Goal: Task Accomplishment & Management: Use online tool/utility

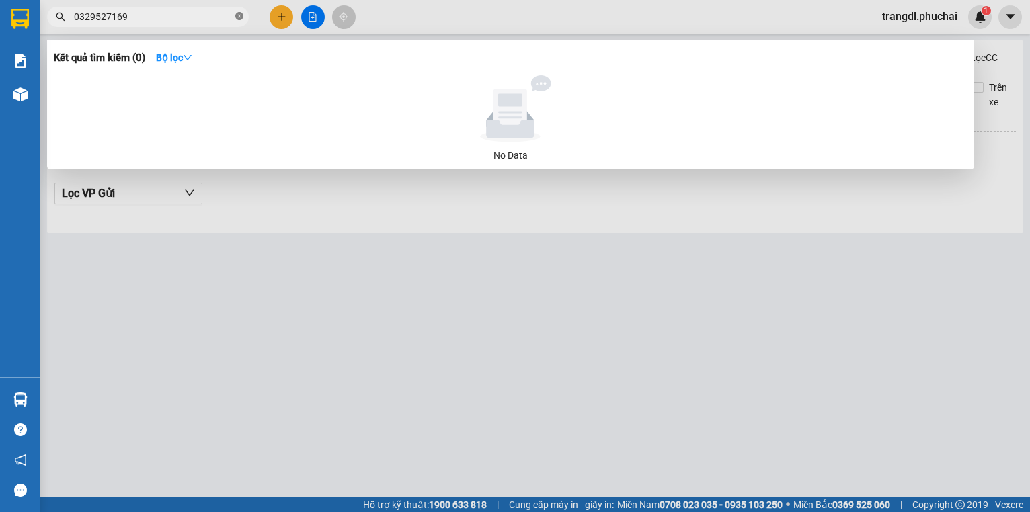
click at [237, 13] on icon "close-circle" at bounding box center [239, 16] width 8 height 8
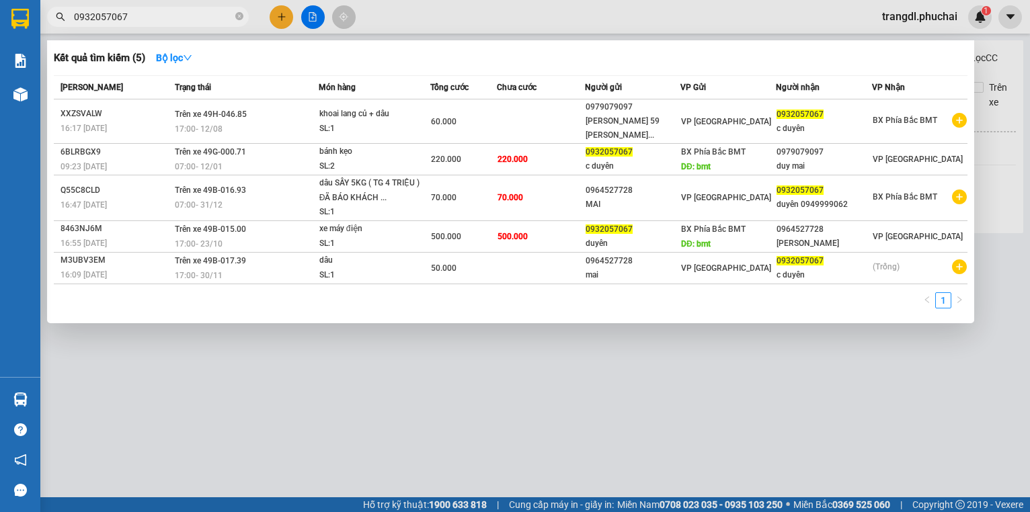
type input "0932057067"
click at [315, 16] on div at bounding box center [515, 256] width 1030 height 512
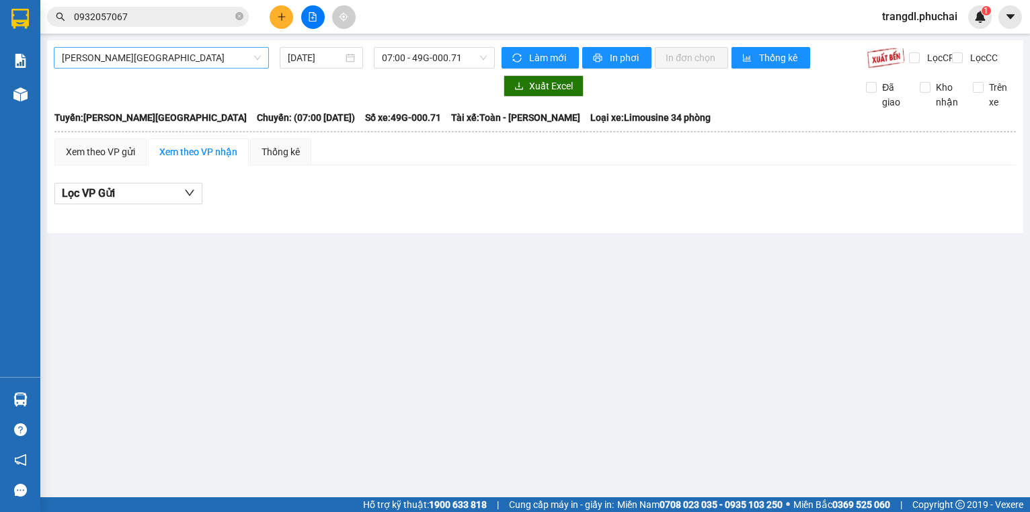
click at [186, 61] on span "[PERSON_NAME][GEOGRAPHIC_DATA]" at bounding box center [161, 58] width 199 height 20
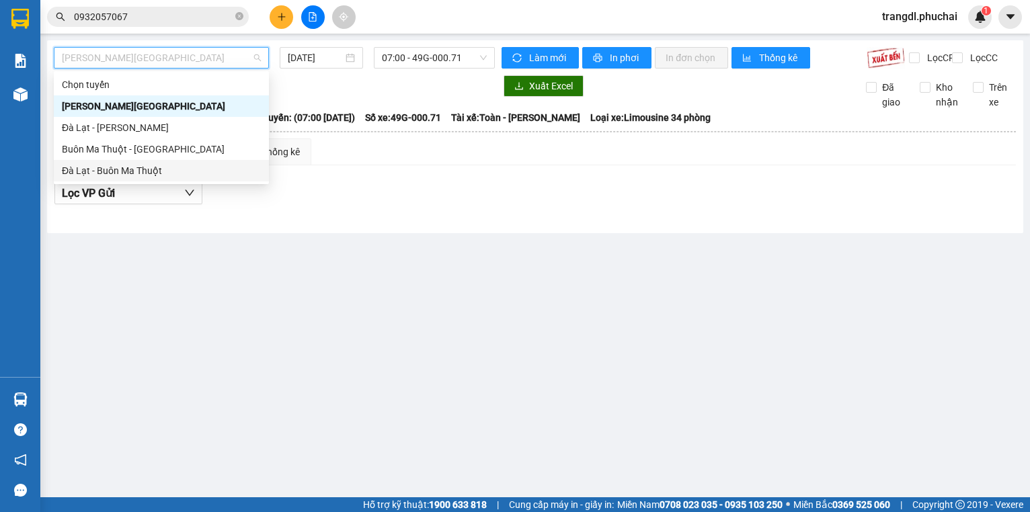
click at [180, 169] on div "Đà Lạt - Buôn Ma Thuột" at bounding box center [161, 170] width 199 height 15
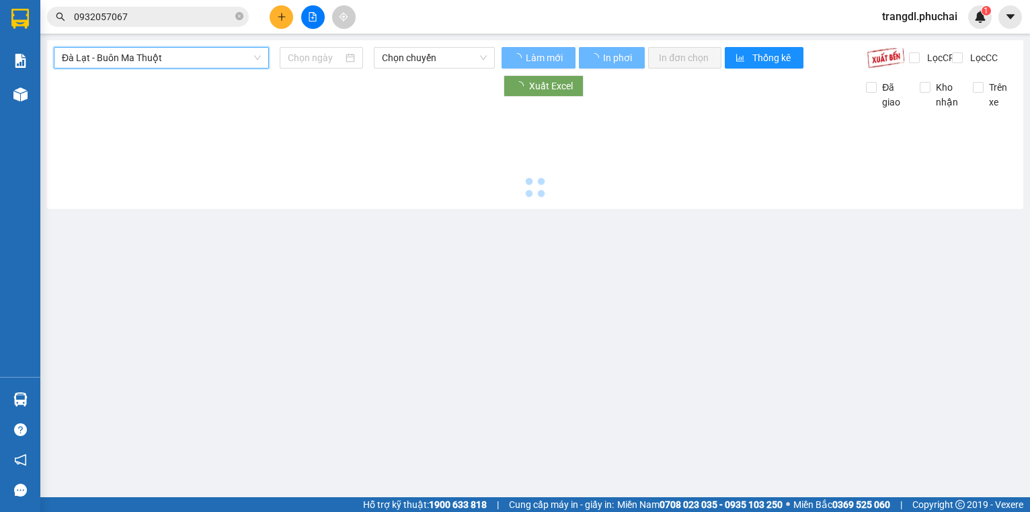
type input "[DATE]"
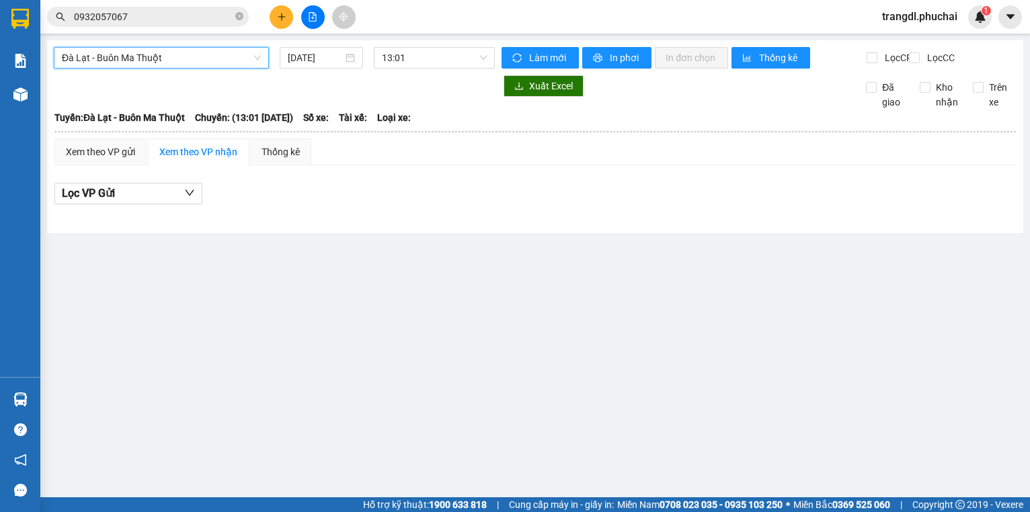
click at [173, 65] on span "Đà Lạt - Buôn Ma Thuột" at bounding box center [161, 58] width 199 height 20
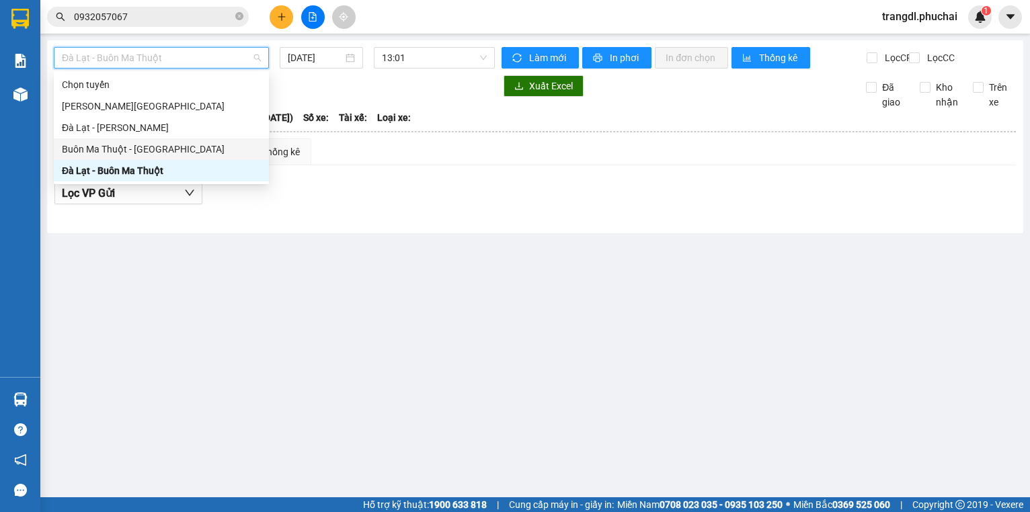
click at [184, 149] on div "Buôn Ma Thuột - [GEOGRAPHIC_DATA]" at bounding box center [161, 149] width 199 height 15
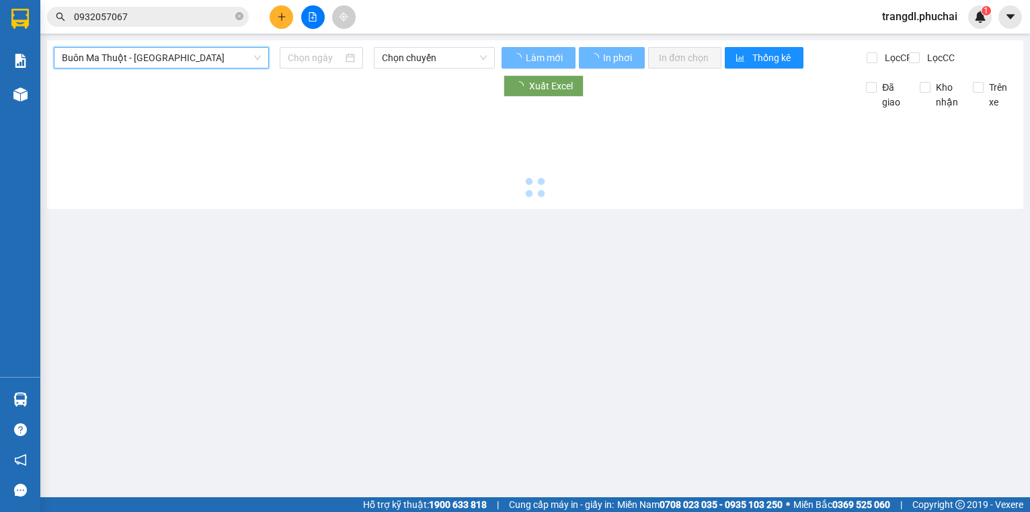
type input "[DATE]"
